Goal: Obtain resource: Download file/media

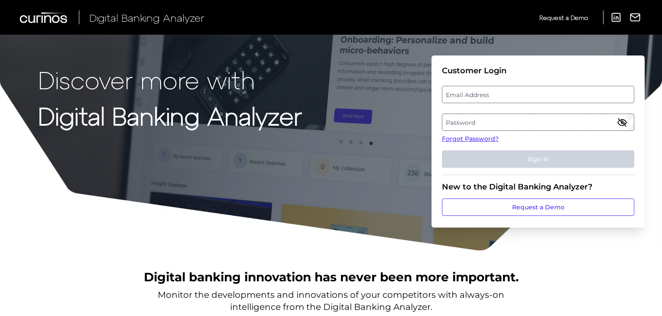
click at [470, 95] on label "Email Address" at bounding box center [537, 95] width 191 height 16
click at [470, 95] on input "email" at bounding box center [538, 94] width 192 height 17
paste input "[PERSON_NAME][EMAIL_ADDRESS][PERSON_NAME][DOMAIN_NAME]"
type input "[PERSON_NAME][EMAIL_ADDRESS][PERSON_NAME][DOMAIN_NAME]"
click at [465, 124] on label "Password" at bounding box center [537, 122] width 191 height 16
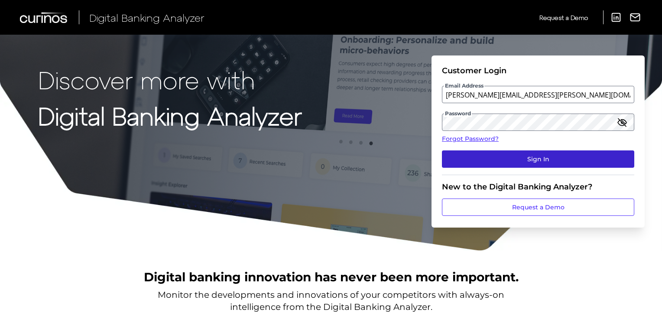
click at [515, 156] on button "Sign In" at bounding box center [538, 158] width 192 height 17
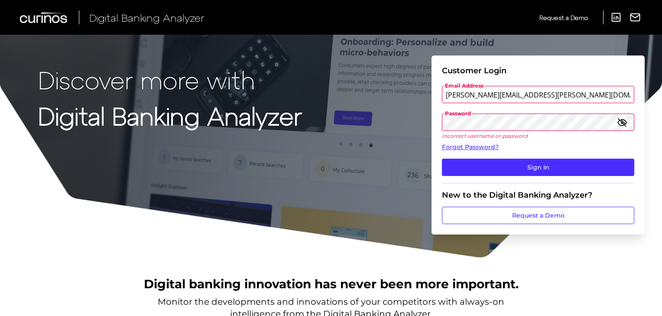
click at [620, 123] on icon "button" at bounding box center [622, 122] width 10 height 10
click at [377, 120] on div "Discover more with Digital Banking Analyzer Customer Login Email Address [PERSO…" at bounding box center [331, 129] width 662 height 258
click at [355, 107] on div "Discover more with Digital Banking Analyzer Customer Login Email Address [PERSO…" at bounding box center [331, 129] width 662 height 258
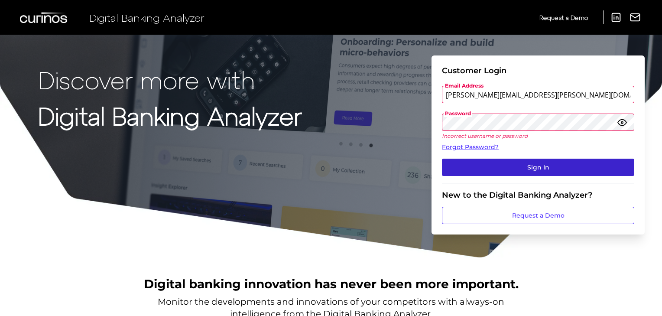
click at [541, 169] on button "Sign In" at bounding box center [538, 167] width 192 height 17
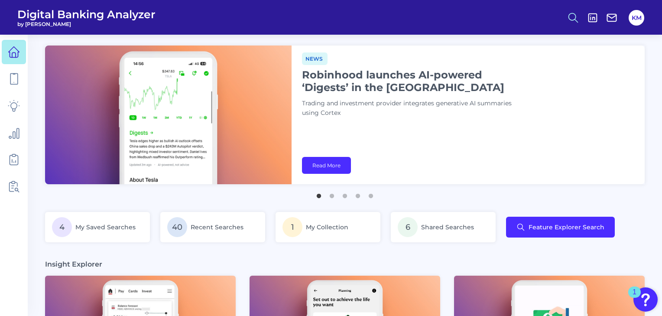
click at [574, 15] on icon at bounding box center [573, 18] width 12 height 12
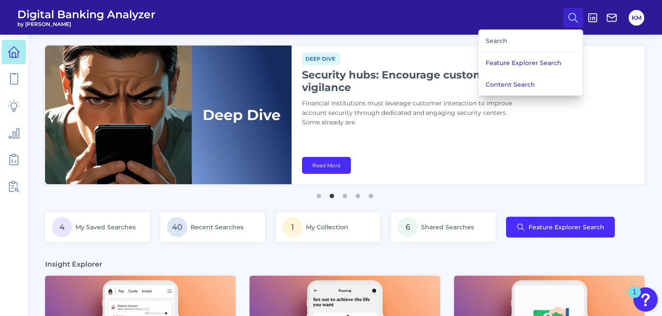
click at [512, 38] on div "Search" at bounding box center [530, 41] width 97 height 22
click at [497, 41] on div "Search" at bounding box center [530, 41] width 97 height 22
click at [492, 38] on div "Search" at bounding box center [530, 41] width 97 height 22
click at [500, 80] on button "Content Search" at bounding box center [531, 85] width 104 height 22
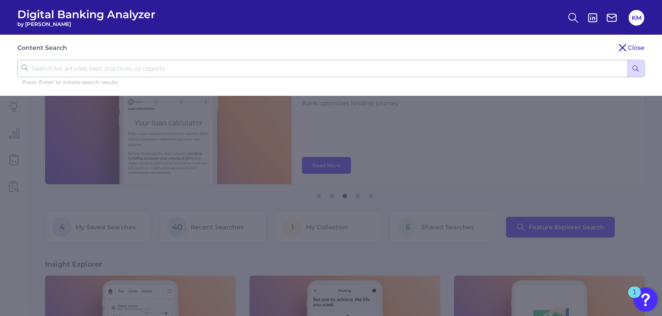
click at [166, 68] on input "text" at bounding box center [330, 68] width 627 height 17
type input "backbase"
click at [627, 60] on button "submit" at bounding box center [635, 68] width 17 height 16
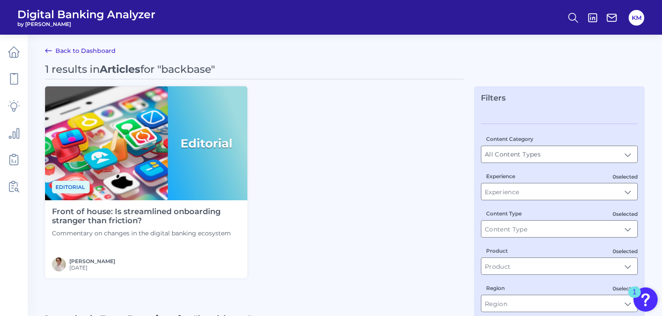
click at [195, 215] on h4 "Front of house: Is streamlined onboarding stranger than friction?" at bounding box center [146, 216] width 188 height 19
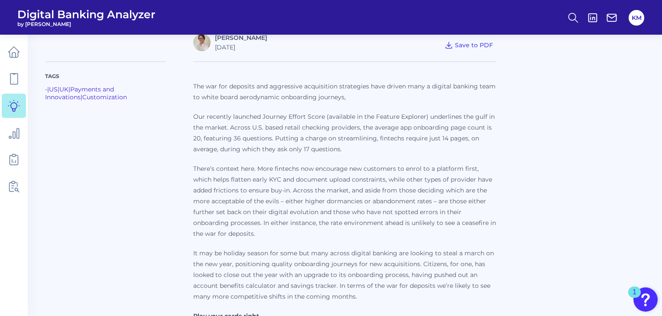
scroll to position [272, 0]
click at [609, 135] on div "Tags - | [GEOGRAPHIC_DATA] | [GEOGRAPHIC_DATA] | Payments and Innovations | Cus…" at bounding box center [345, 311] width 600 height 522
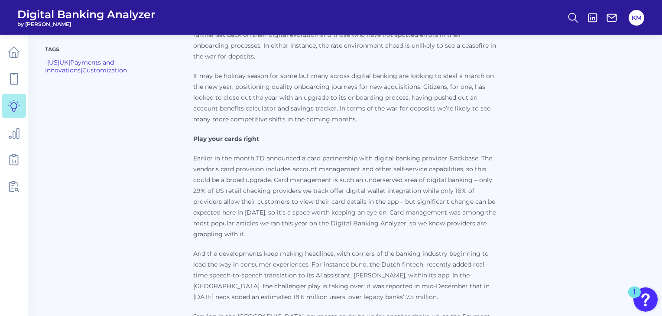
click at [561, 199] on div "Tags - | [GEOGRAPHIC_DATA] | [GEOGRAPHIC_DATA] | Payments and Innovations | Cus…" at bounding box center [345, 135] width 600 height 522
click at [301, 160] on p "Earlier in the month TD announced a card partnership with digital banking provi…" at bounding box center [344, 196] width 303 height 87
click at [288, 156] on p "Earlier in the month TD announced a card partnership with digital banking provi…" at bounding box center [344, 196] width 303 height 87
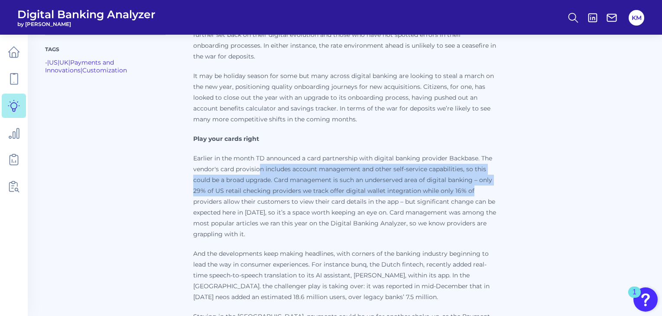
drag, startPoint x: 259, startPoint y: 170, endPoint x: 492, endPoint y: 192, distance: 234.6
click at [492, 192] on p "Earlier in the month TD announced a card partnership with digital banking provi…" at bounding box center [344, 196] width 303 height 87
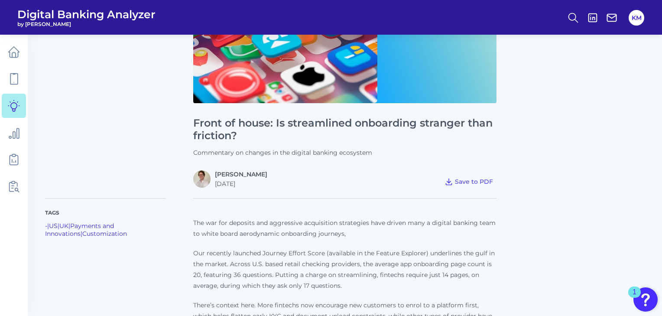
scroll to position [143, 0]
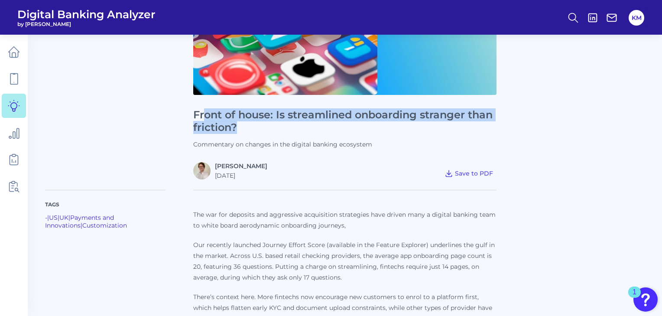
drag, startPoint x: 248, startPoint y: 125, endPoint x: 206, endPoint y: 116, distance: 42.6
click at [206, 116] on h1 "Front of house: Is streamlined onboarding stranger than friction?" at bounding box center [344, 121] width 303 height 25
click at [479, 173] on span "Save to PDF" at bounding box center [474, 173] width 38 height 8
click at [16, 78] on icon at bounding box center [14, 79] width 12 height 12
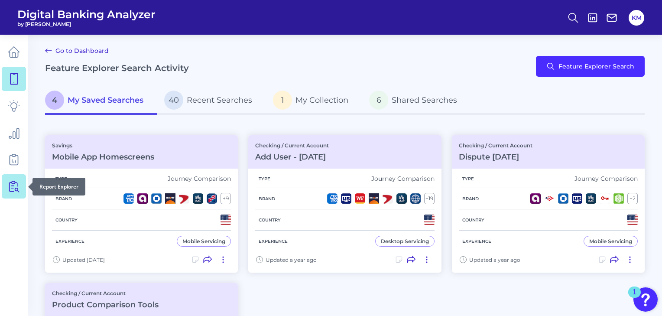
click at [14, 188] on icon at bounding box center [14, 186] width 12 height 12
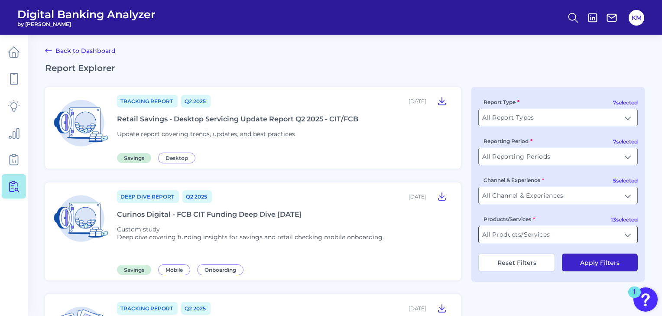
click at [535, 237] on input "All Products/Services" at bounding box center [558, 234] width 159 height 16
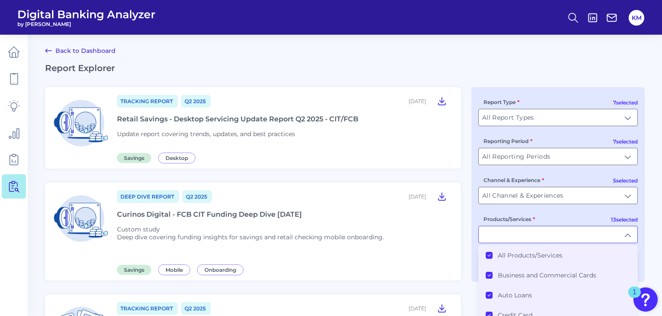
click at [535, 237] on input "Products/Services" at bounding box center [558, 234] width 159 height 16
type input "All Products/Services"
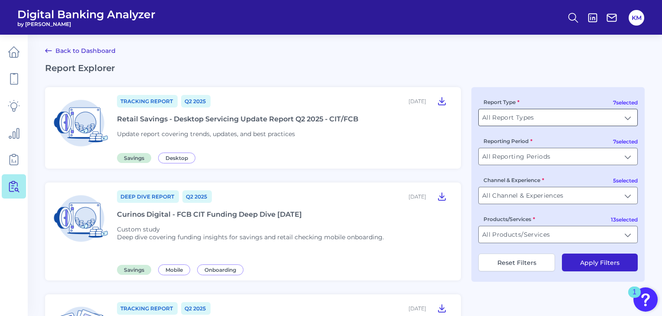
click at [522, 123] on input "All Report Types" at bounding box center [558, 117] width 159 height 16
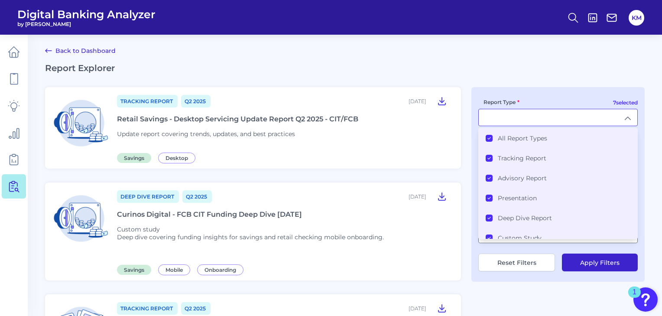
click at [522, 123] on input "Report Type" at bounding box center [558, 117] width 159 height 16
type input "All Report Types"
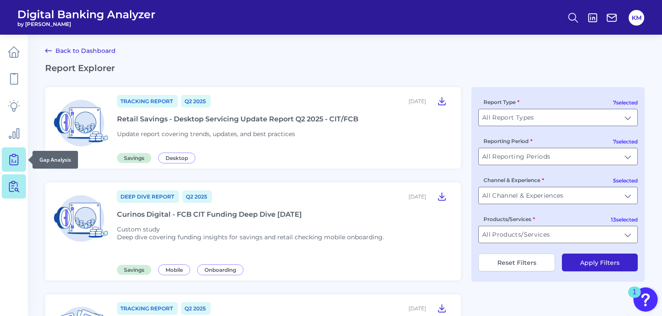
click at [11, 163] on icon at bounding box center [14, 159] width 12 height 12
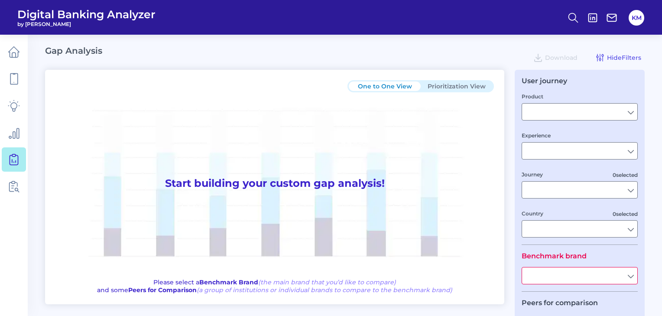
type input "Checking / Current Account"
type input "Mobile Servicing"
type input "Pre-Login Area, New Customer Onboarding, Login & Authentication, Accounts and t…"
type input "[GEOGRAPHIC_DATA]"
type input "First Citizens Bank"
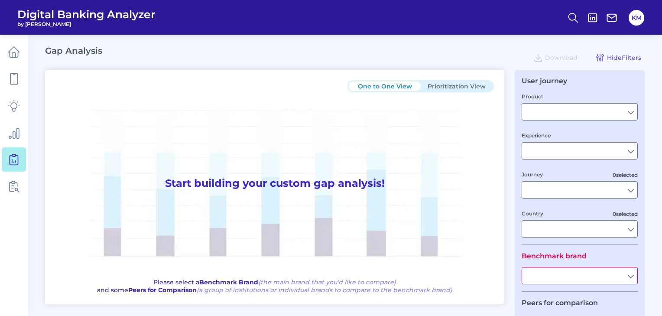
type input "All Select individual brands"
type input "All Journeys"
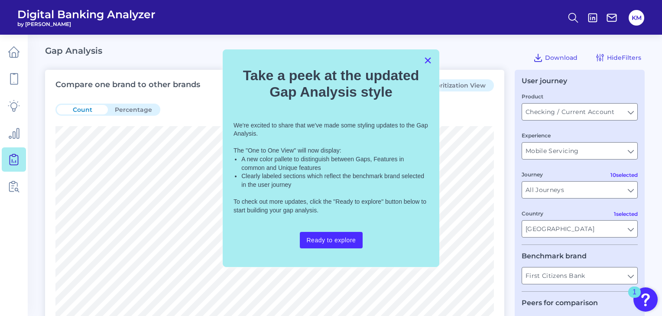
click at [426, 59] on button "×" at bounding box center [428, 60] width 8 height 14
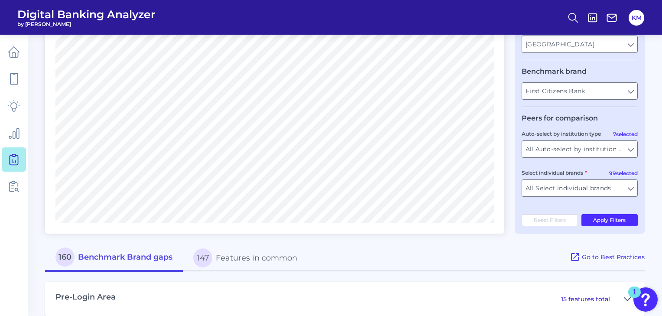
scroll to position [187, 0]
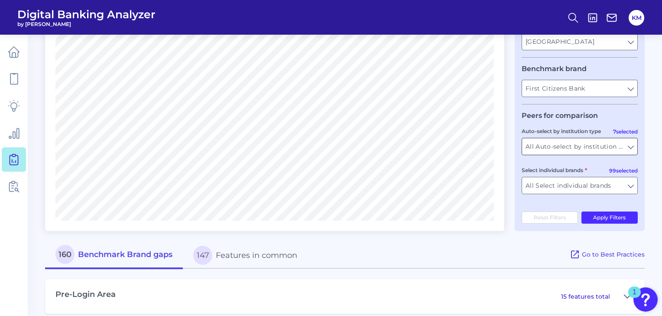
click at [568, 148] on input "All Auto-select by institution types" at bounding box center [579, 146] width 115 height 16
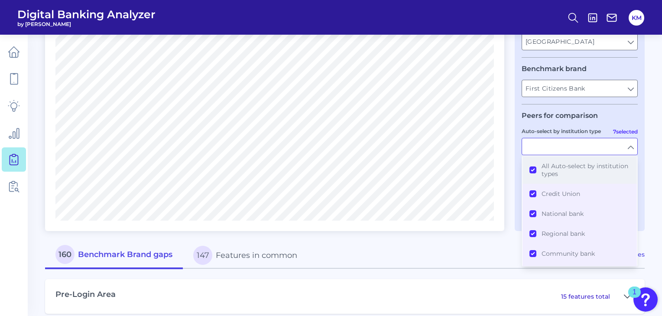
click at [544, 166] on span "All Auto-select by institution types" at bounding box center [586, 170] width 88 height 16
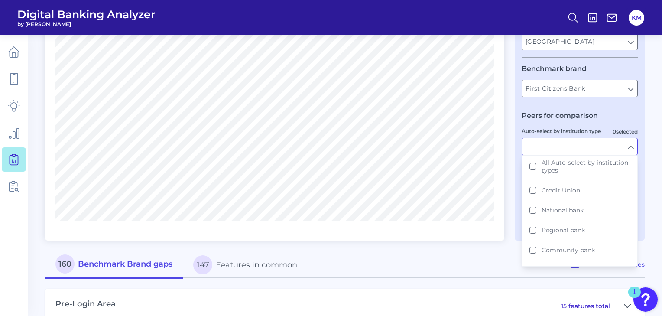
scroll to position [0, 0]
click at [626, 122] on fieldset "Peers for comparison 0 selected Auto-select by institution type All Auto-select…" at bounding box center [580, 161] width 116 height 100
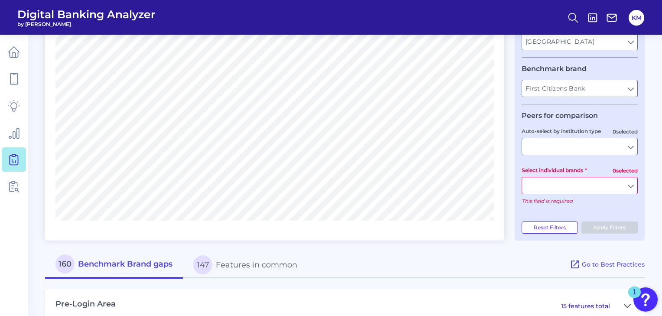
click at [576, 183] on input "Select individual brands" at bounding box center [579, 185] width 115 height 16
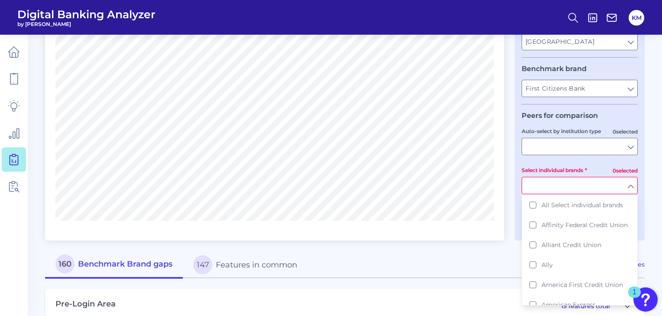
click at [570, 186] on input "Select individual brands" at bounding box center [579, 185] width 115 height 16
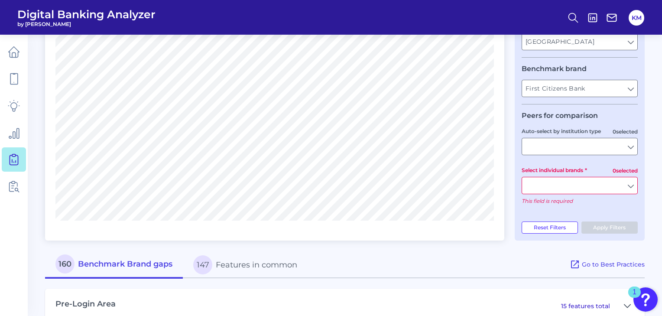
drag, startPoint x: 571, startPoint y: 188, endPoint x: 570, endPoint y: 193, distance: 4.8
click at [570, 193] on input "Select individual brands" at bounding box center [579, 185] width 115 height 16
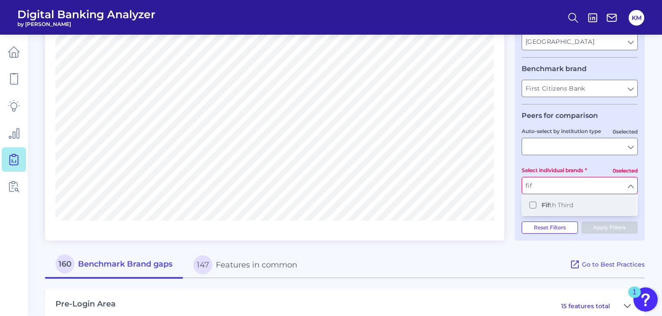
click at [533, 205] on button "Fif th Third" at bounding box center [579, 205] width 114 height 20
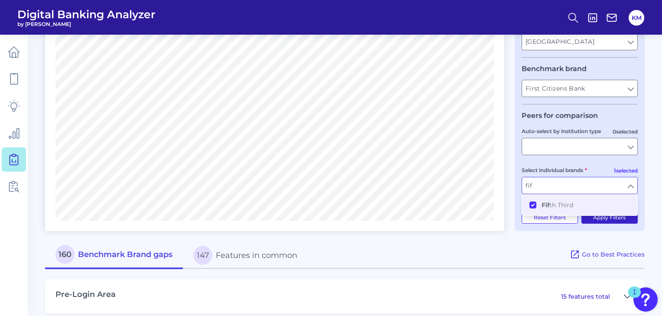
click at [597, 221] on button "Apply Filters" at bounding box center [609, 217] width 57 height 12
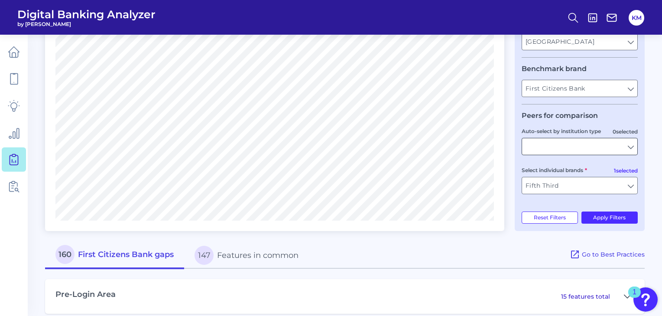
type input "Fifth Third"
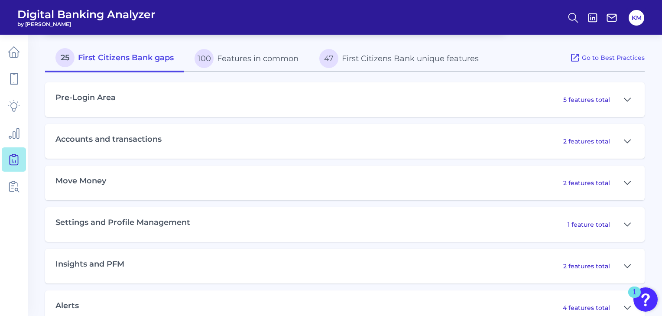
scroll to position [388, 0]
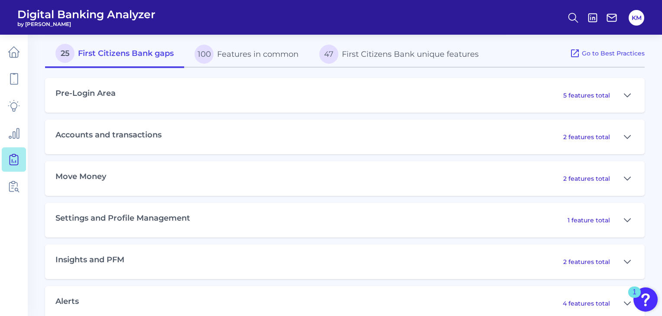
click at [587, 99] on p "5 features total" at bounding box center [586, 95] width 47 height 8
click at [630, 97] on icon at bounding box center [627, 95] width 7 height 10
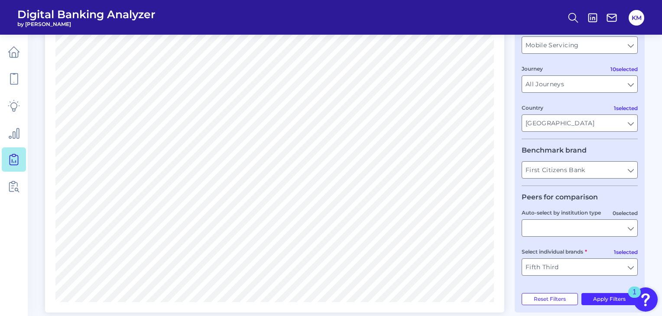
scroll to position [0, 0]
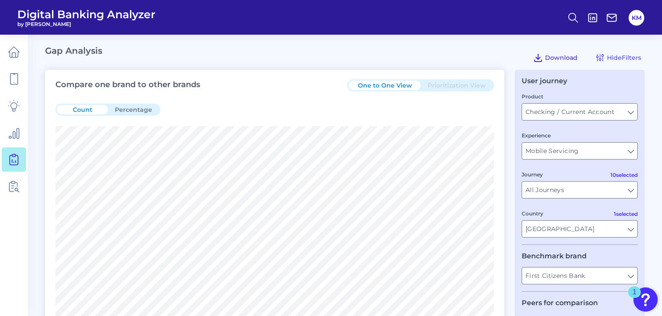
click at [544, 55] on button "Download" at bounding box center [555, 58] width 52 height 14
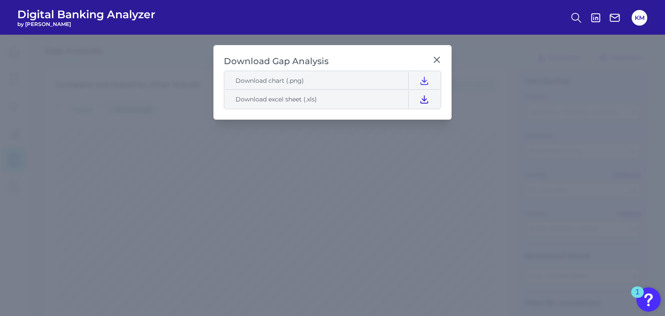
click at [425, 101] on icon at bounding box center [424, 99] width 10 height 10
click at [425, 99] on icon at bounding box center [424, 99] width 7 height 7
click at [437, 59] on icon at bounding box center [437, 59] width 5 height 5
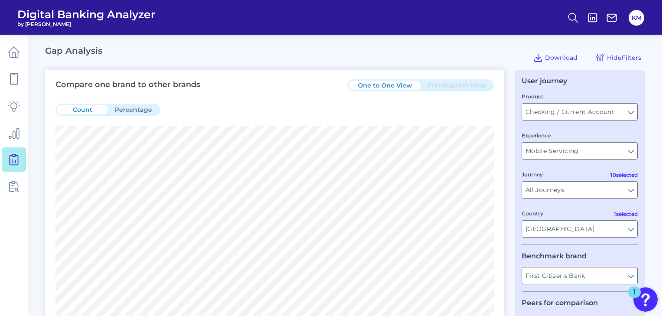
click at [128, 109] on button "Percentage" at bounding box center [133, 110] width 51 height 10
click at [79, 111] on button "Count" at bounding box center [82, 110] width 51 height 10
click at [371, 70] on div "Compare one brand to other brands One to One View Prioritization View Count Per…" at bounding box center [274, 244] width 459 height 348
drag, startPoint x: 662, startPoint y: 61, endPoint x: 670, endPoint y: 112, distance: 51.9
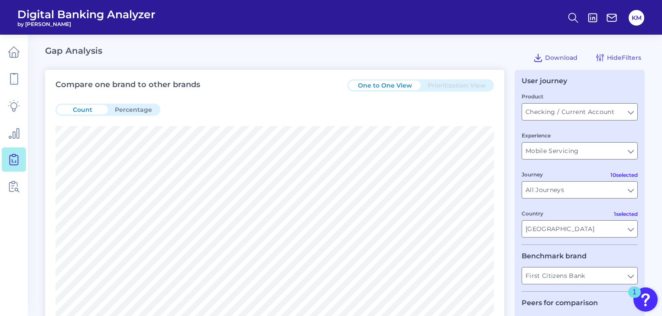
click at [641, 87] on div "User journey Product Checking / Current Account Checking / Current Account Expe…" at bounding box center [580, 244] width 130 height 348
click at [613, 112] on input "Checking / Current Account" at bounding box center [579, 112] width 115 height 16
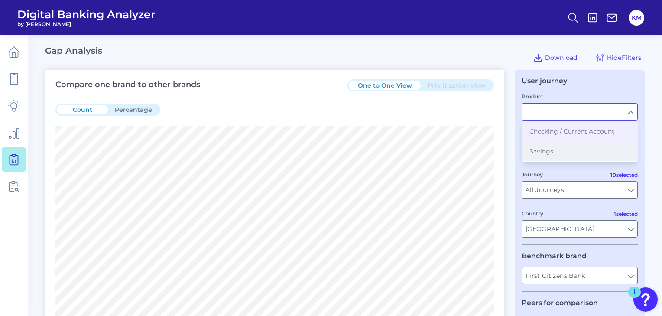
click at [561, 151] on button "Savings" at bounding box center [579, 151] width 114 height 20
type input "Savings"
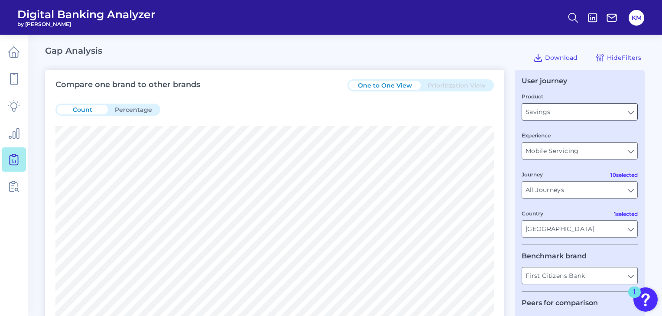
type input "All Auto-select by institution types"
type input "All Select individual brands"
type input "All Countries"
click at [573, 152] on input "Mobile Servicing" at bounding box center [579, 151] width 115 height 16
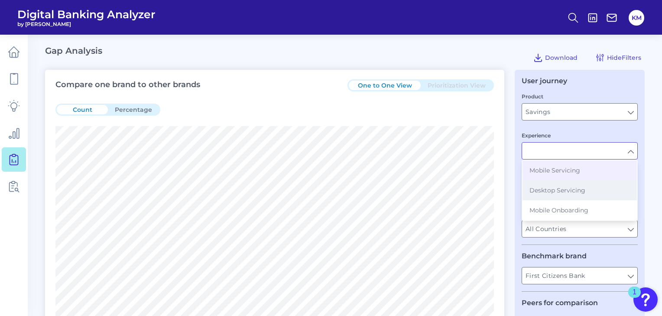
click at [563, 188] on span "Desktop Servicing" at bounding box center [557, 190] width 56 height 8
type input "Desktop Servicing"
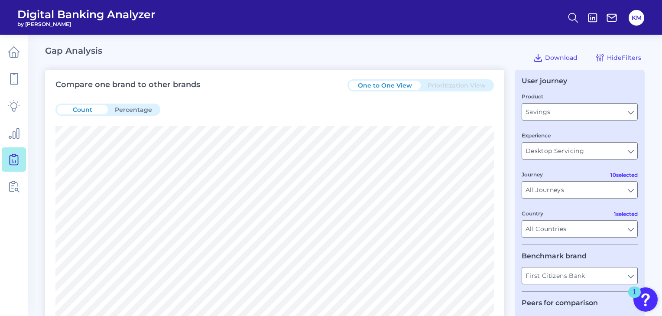
drag, startPoint x: 660, startPoint y: 88, endPoint x: 665, endPoint y: 110, distance: 22.2
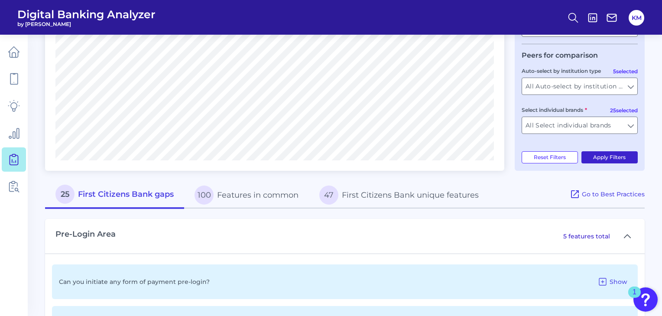
click at [613, 162] on button "Apply Filters" at bounding box center [609, 157] width 57 height 12
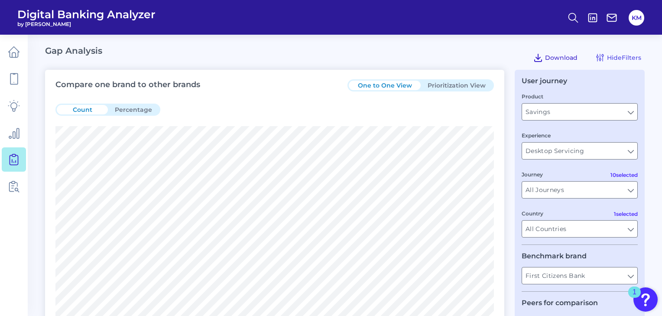
click at [549, 53] on button "Download" at bounding box center [555, 58] width 52 height 14
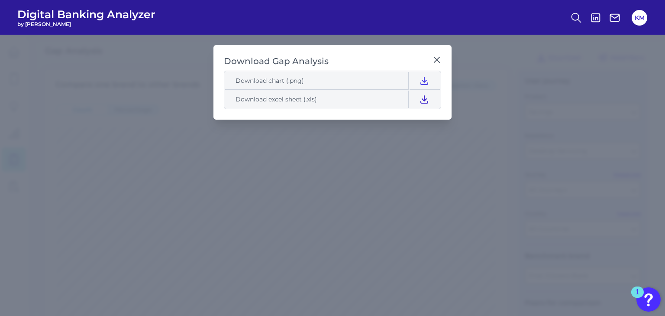
click at [425, 98] on icon at bounding box center [424, 99] width 7 height 7
click at [426, 78] on icon at bounding box center [424, 80] width 10 height 10
click at [438, 56] on icon at bounding box center [437, 59] width 9 height 9
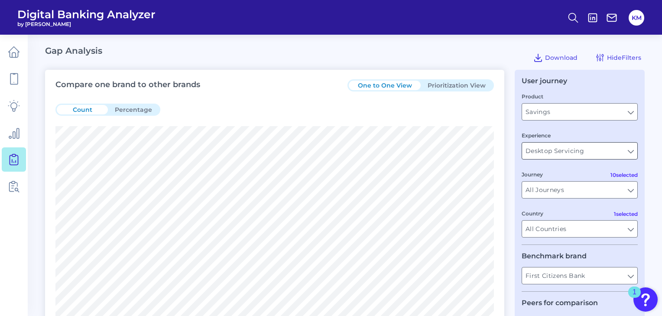
click at [561, 152] on input "Desktop Servicing" at bounding box center [579, 151] width 115 height 16
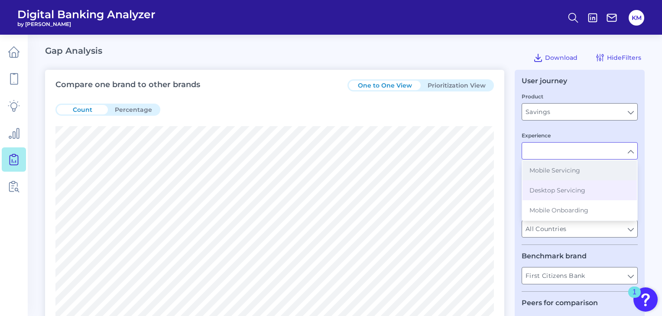
click at [554, 173] on span "Mobile Servicing" at bounding box center [554, 170] width 51 height 8
type input "Mobile Servicing"
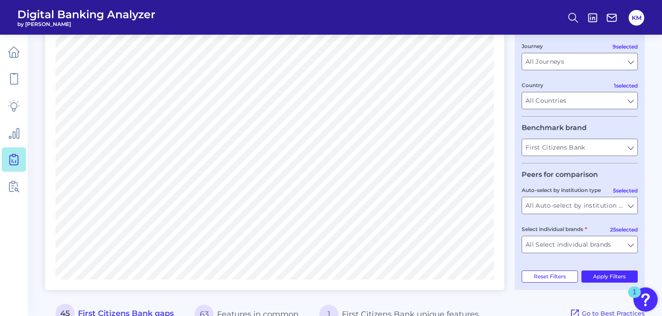
scroll to position [133, 0]
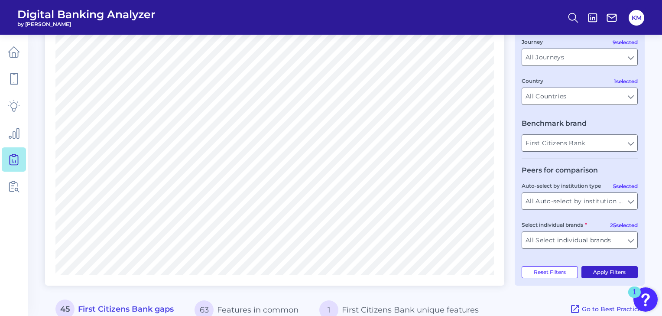
click at [604, 274] on button "Apply Filters" at bounding box center [609, 272] width 57 height 12
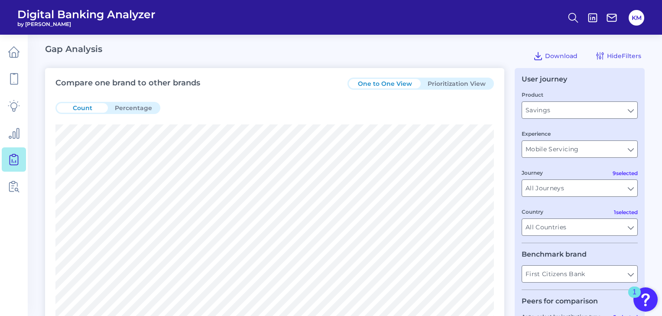
scroll to position [0, 0]
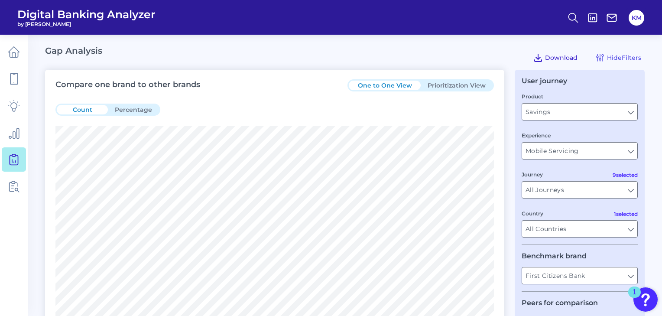
click at [557, 55] on span "Download" at bounding box center [561, 58] width 32 height 8
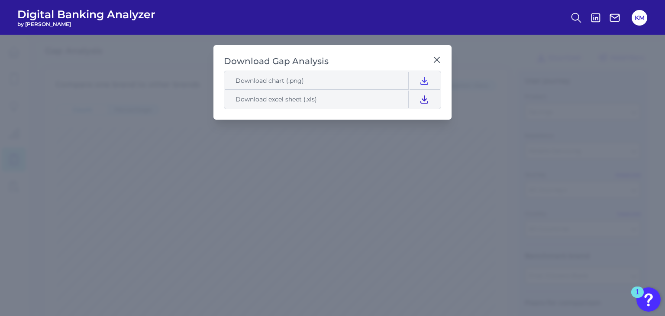
click at [423, 99] on icon at bounding box center [424, 99] width 10 height 10
click at [438, 59] on icon at bounding box center [437, 59] width 5 height 5
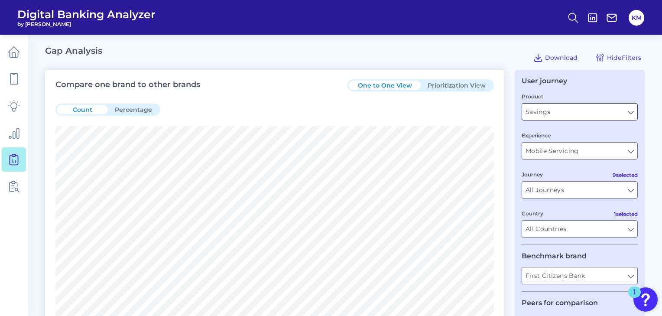
click at [555, 114] on input "Savings" at bounding box center [579, 112] width 115 height 16
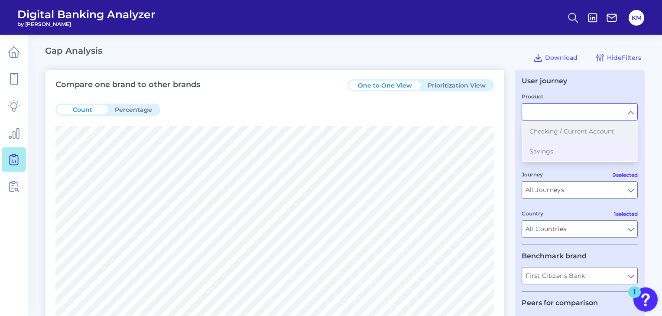
click at [563, 131] on span "Checking / Current Account" at bounding box center [571, 131] width 85 height 8
type input "Checking / Current Account"
type input "[GEOGRAPHIC_DATA]"
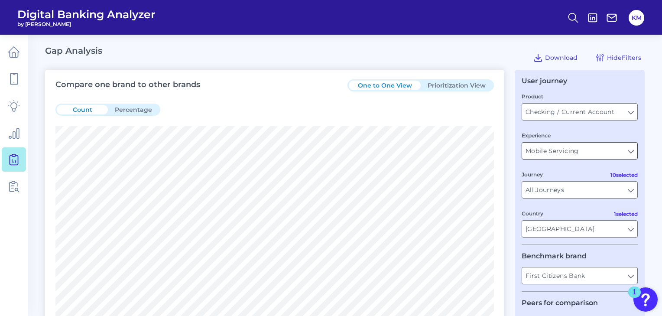
click at [551, 152] on input "Mobile Servicing" at bounding box center [579, 151] width 115 height 16
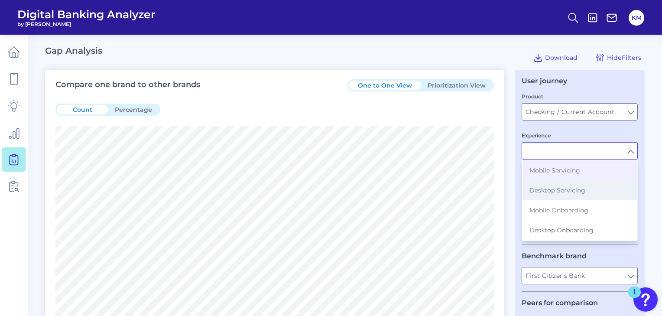
click at [549, 191] on span "Desktop Servicing" at bounding box center [557, 190] width 56 height 8
type input "Desktop Servicing"
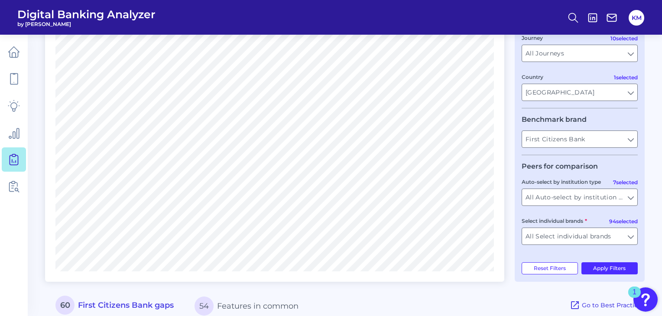
scroll to position [216, 0]
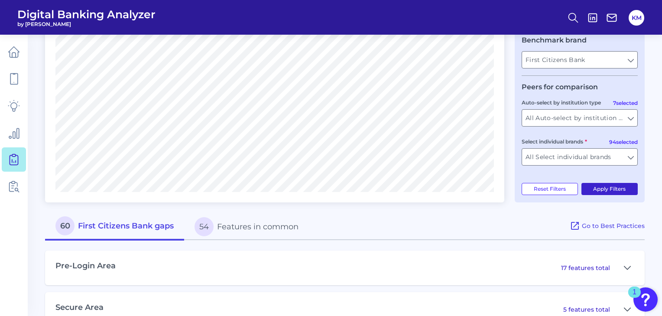
click at [611, 188] on button "Apply Filters" at bounding box center [609, 189] width 57 height 12
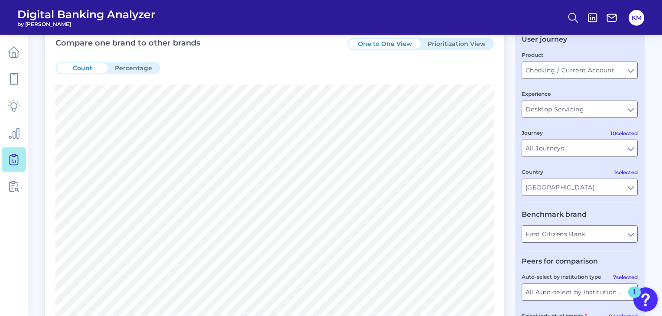
scroll to position [0, 0]
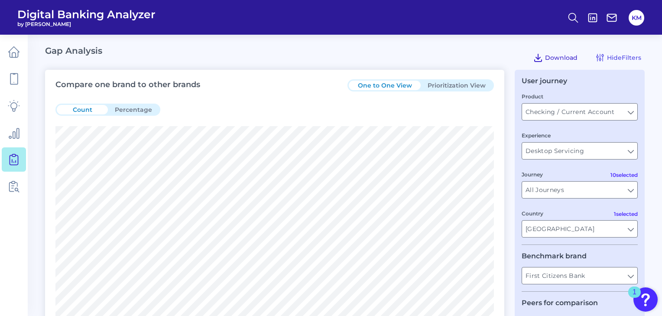
click at [568, 57] on span "Download" at bounding box center [561, 58] width 32 height 8
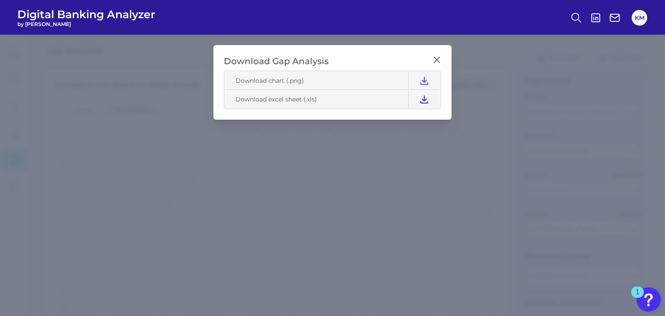
click at [424, 101] on icon at bounding box center [424, 99] width 10 height 10
click at [418, 82] on button at bounding box center [424, 80] width 29 height 17
click at [434, 57] on icon at bounding box center [437, 59] width 9 height 9
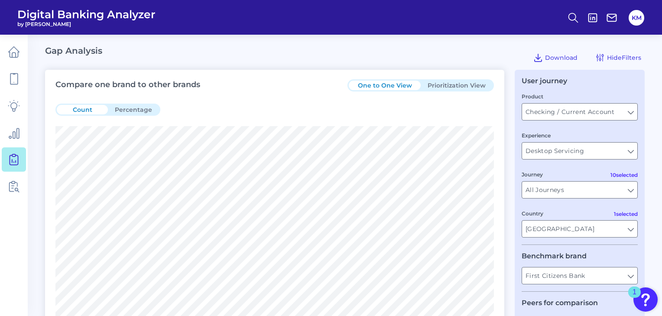
click at [173, 45] on div "Gap Analysis Download Hide Filters" at bounding box center [345, 57] width 600 height 24
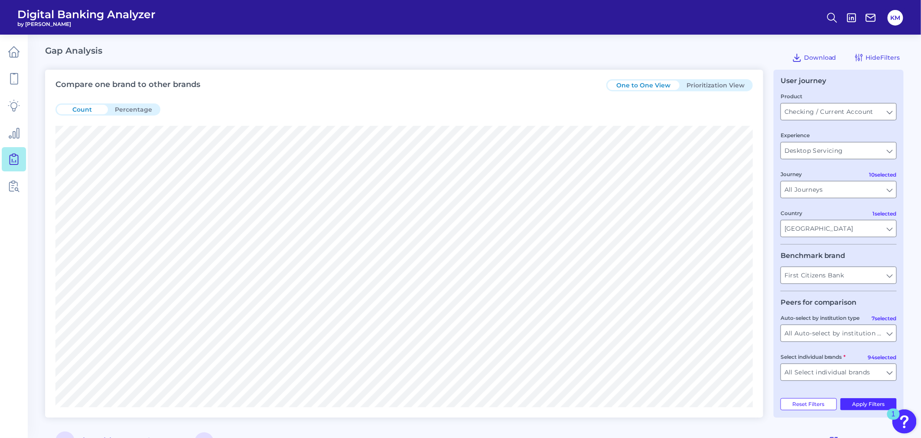
scroll to position [12, 0]
